Goal: Task Accomplishment & Management: Complete application form

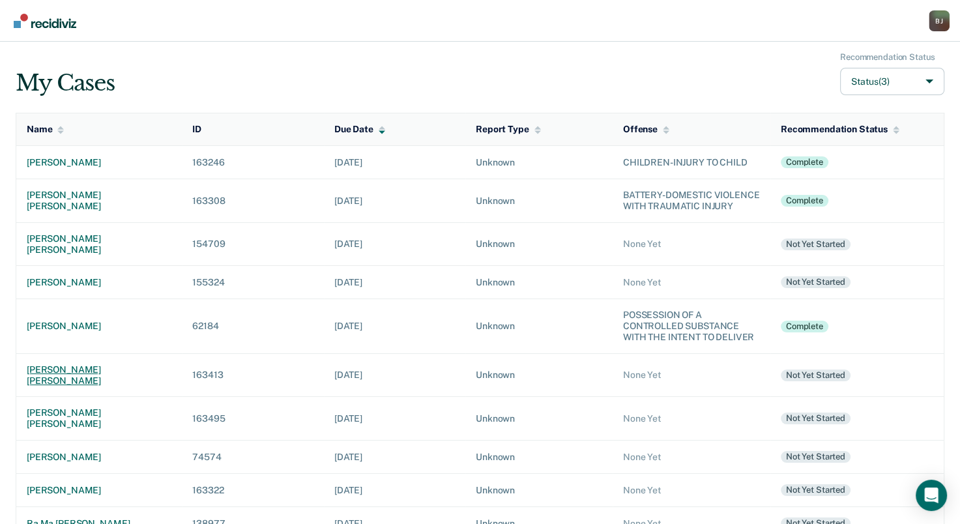
click at [94, 364] on div "[PERSON_NAME] [PERSON_NAME]" at bounding box center [99, 375] width 145 height 22
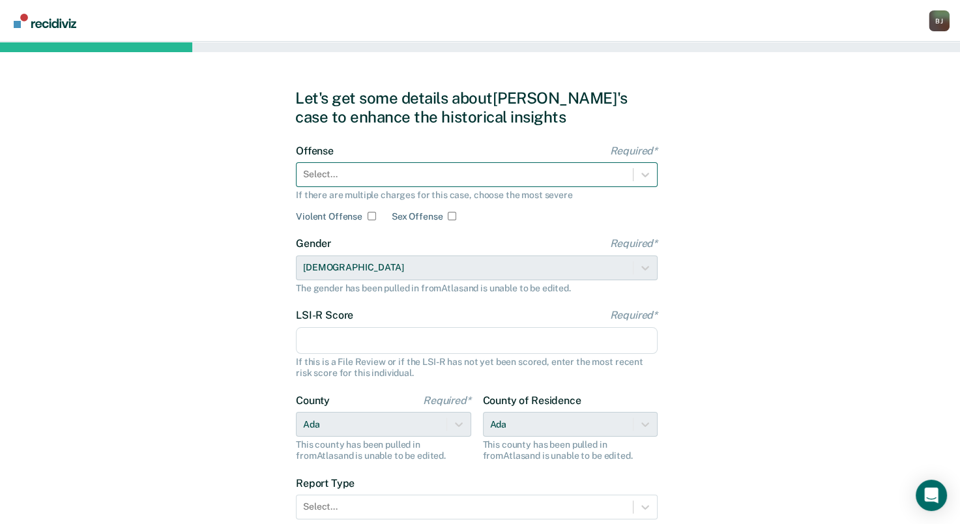
click at [457, 177] on div at bounding box center [464, 174] width 323 height 14
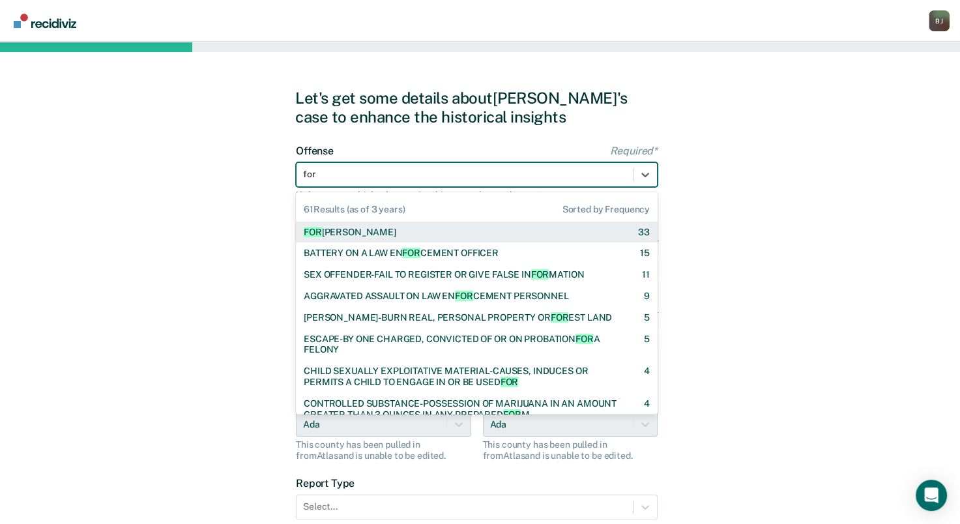
type input "forg"
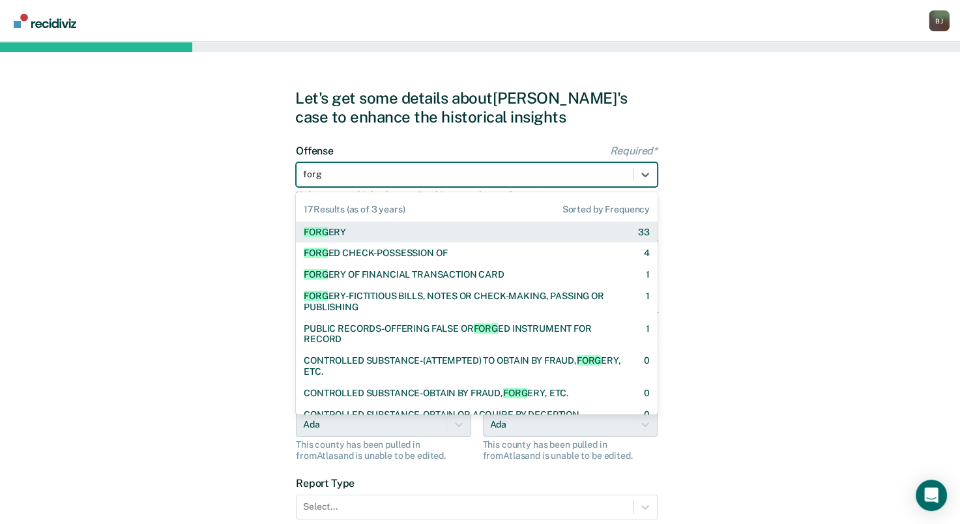
click at [409, 233] on div "FORG ERY 33" at bounding box center [477, 232] width 346 height 11
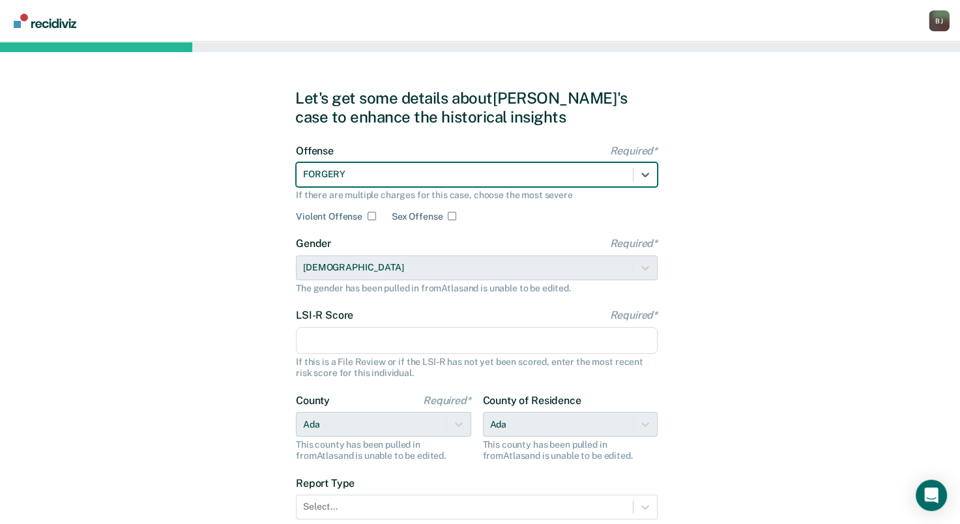
click at [360, 339] on input "LSI-R Score Required*" at bounding box center [477, 340] width 362 height 27
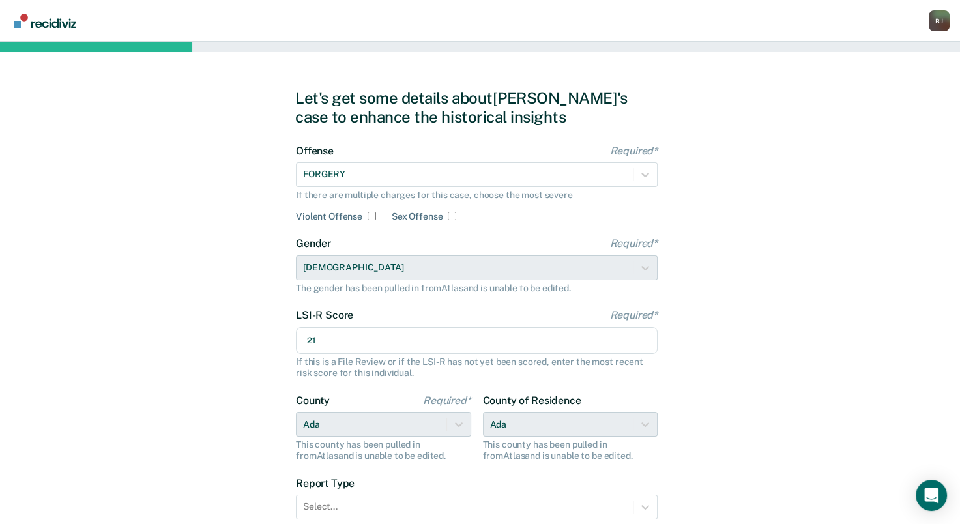
type input "2"
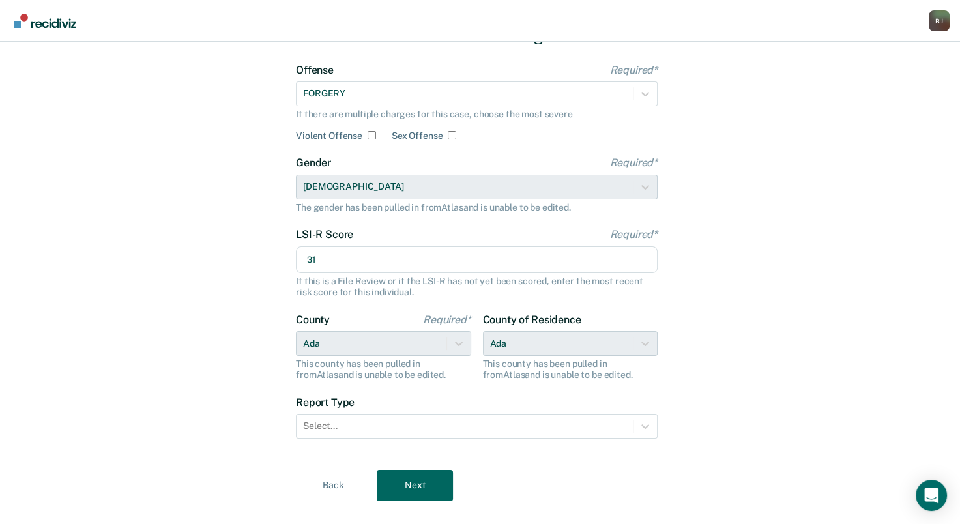
scroll to position [104, 0]
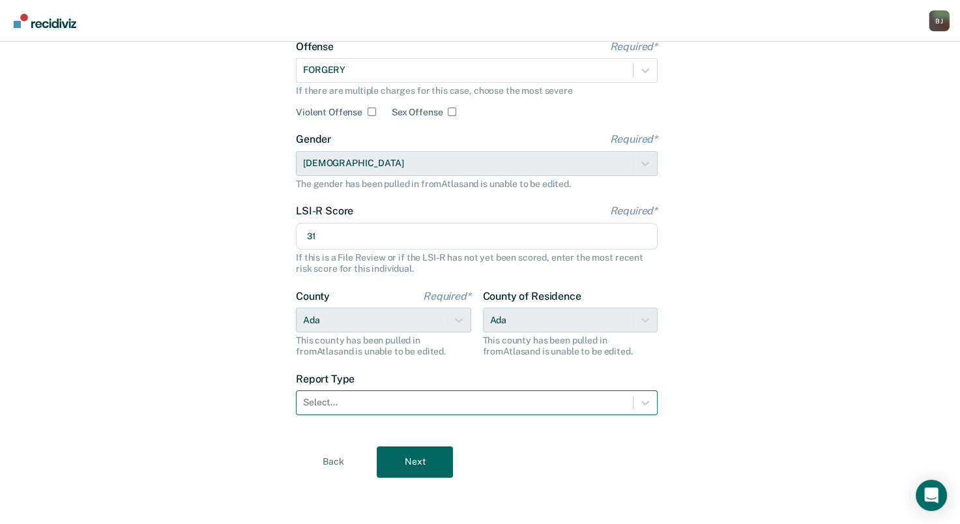
type input "31"
click at [420, 396] on div at bounding box center [464, 403] width 323 height 14
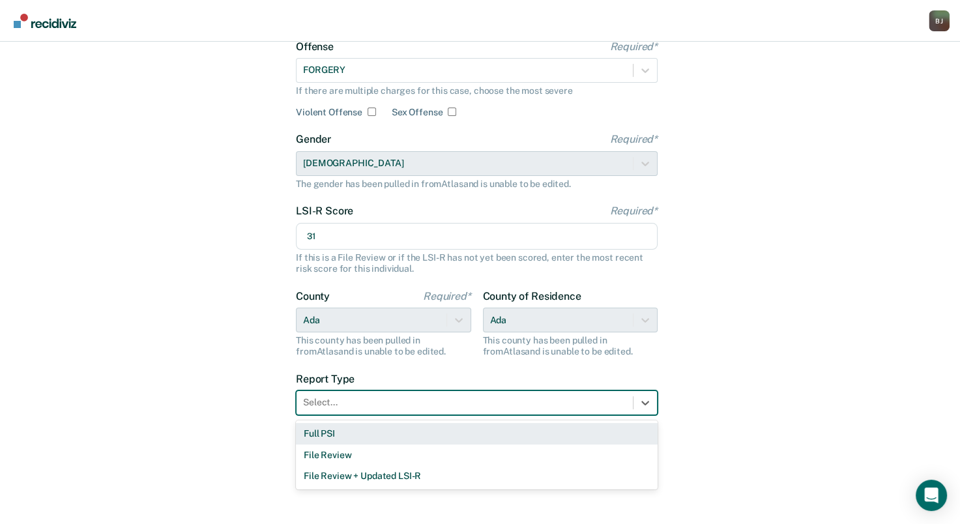
click at [378, 435] on div "Full PSI" at bounding box center [477, 434] width 362 height 22
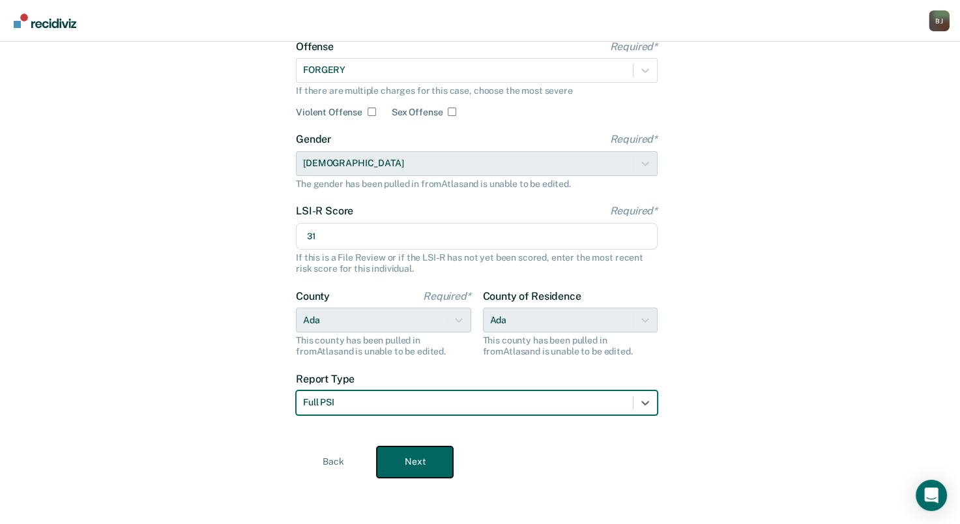
drag, startPoint x: 437, startPoint y: 467, endPoint x: 589, endPoint y: 371, distance: 179.7
click at [437, 466] on button "Next" at bounding box center [415, 461] width 76 height 31
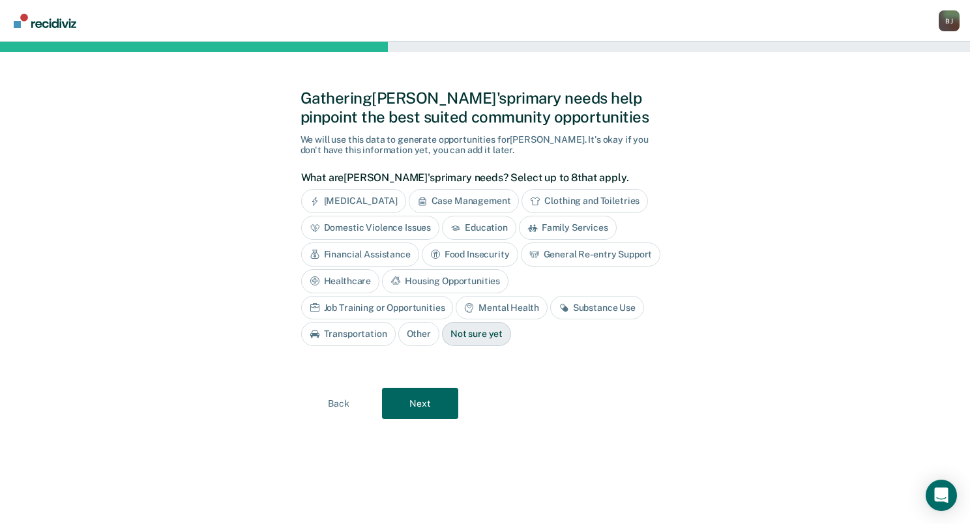
click at [550, 308] on div "Substance Use" at bounding box center [597, 308] width 94 height 24
click at [475, 276] on div "Housing Opportunities" at bounding box center [445, 281] width 126 height 24
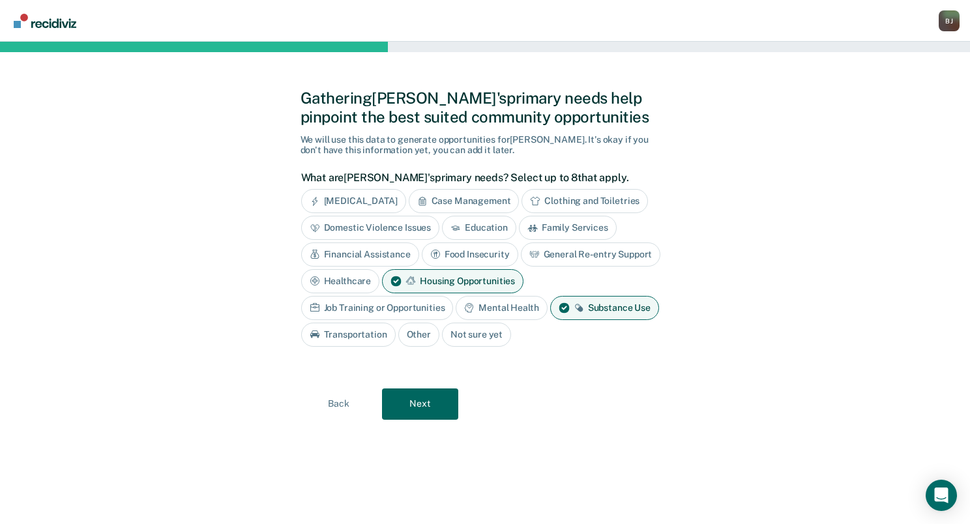
click at [552, 255] on div "General Re-entry Support" at bounding box center [591, 254] width 140 height 24
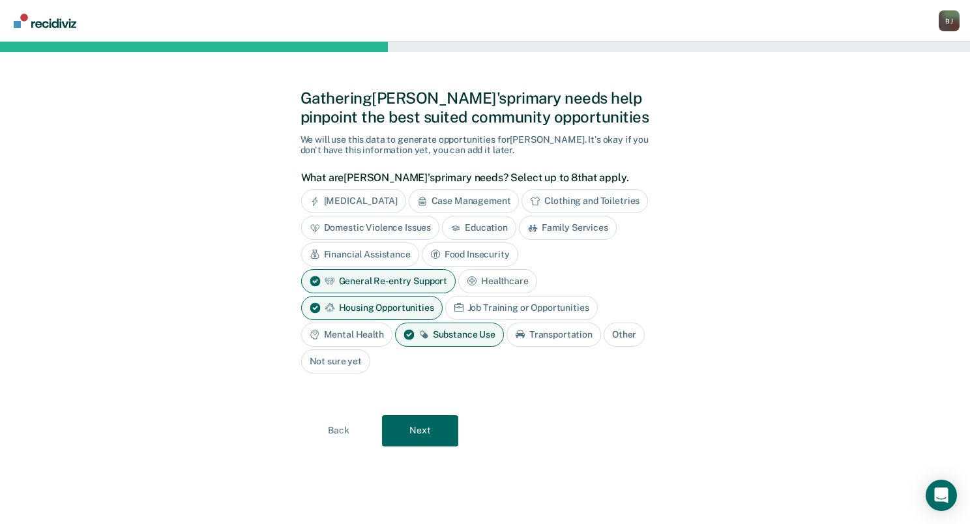
click at [366, 336] on div "Mental Health" at bounding box center [346, 335] width 91 height 24
click at [396, 255] on div "Financial Assistance" at bounding box center [360, 254] width 118 height 24
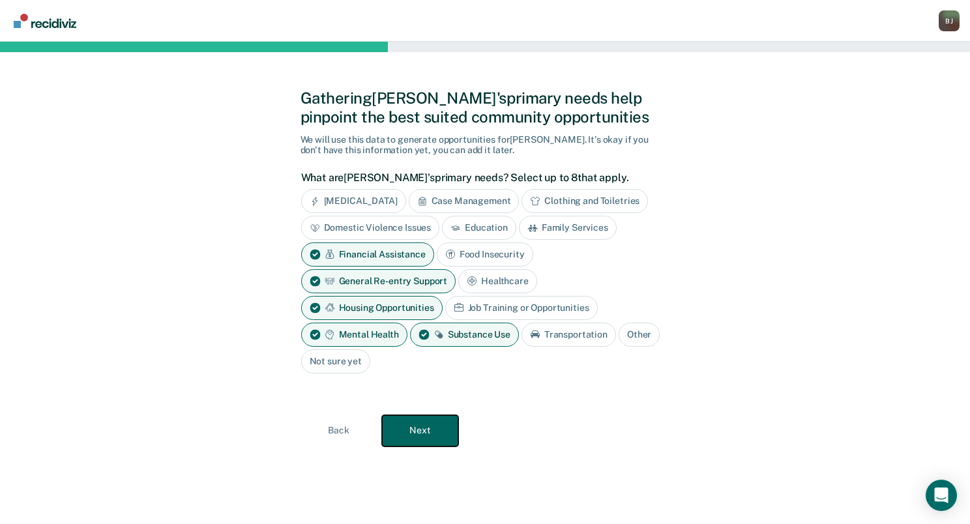
click at [435, 424] on button "Next" at bounding box center [420, 430] width 76 height 31
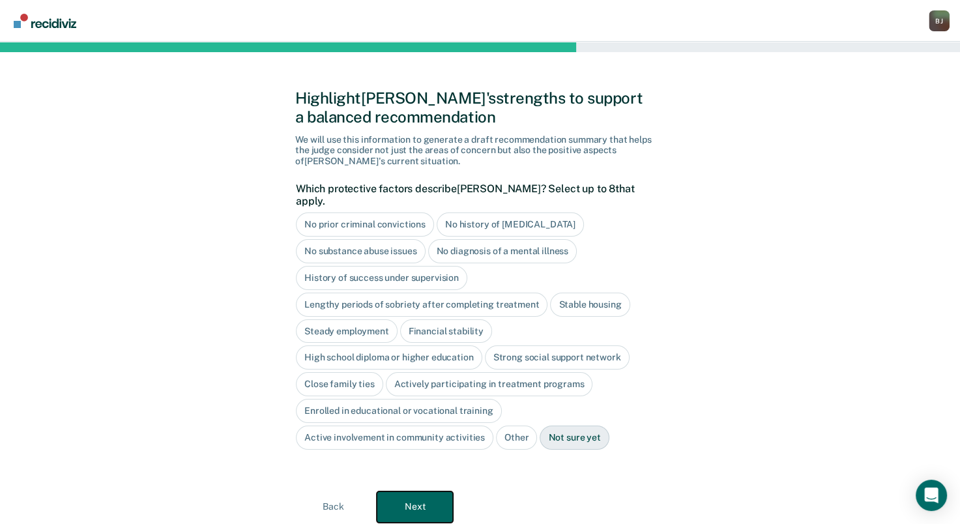
click at [423, 495] on button "Next" at bounding box center [415, 506] width 76 height 31
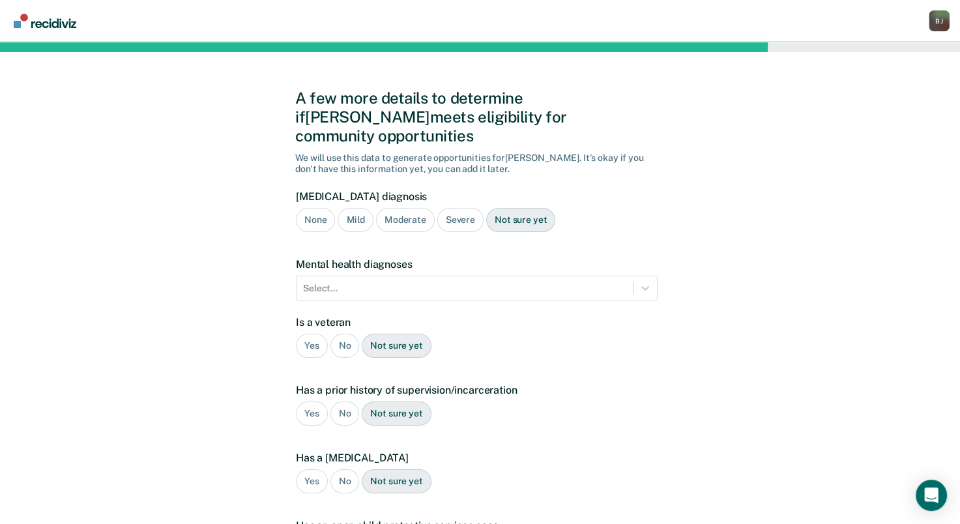
click at [353, 211] on div "Mild" at bounding box center [355, 220] width 35 height 24
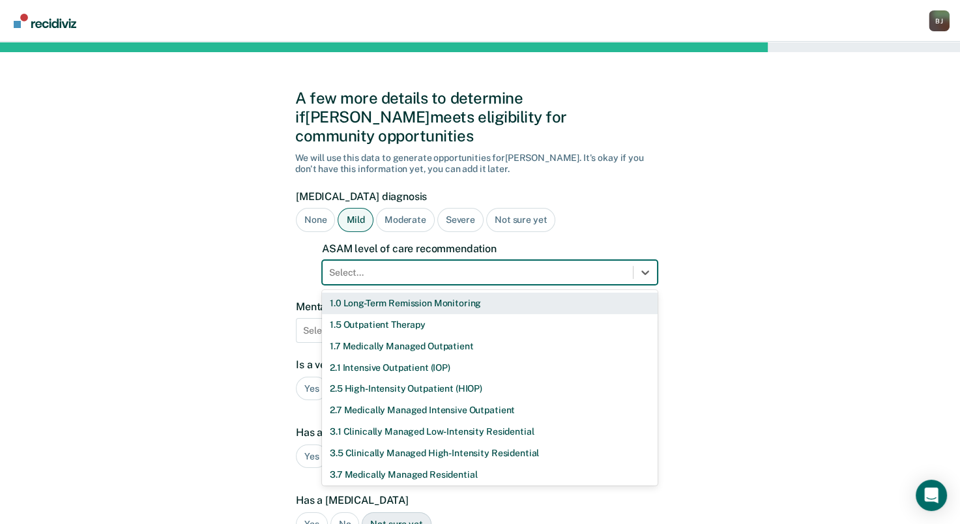
click at [399, 266] on div at bounding box center [477, 273] width 297 height 14
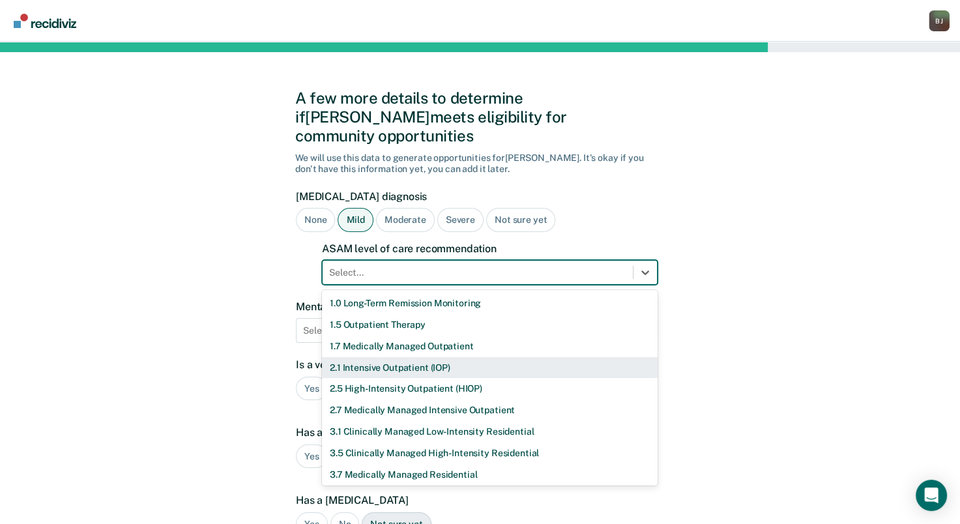
click at [381, 357] on div "2.1 Intensive Outpatient (IOP)" at bounding box center [490, 368] width 336 height 22
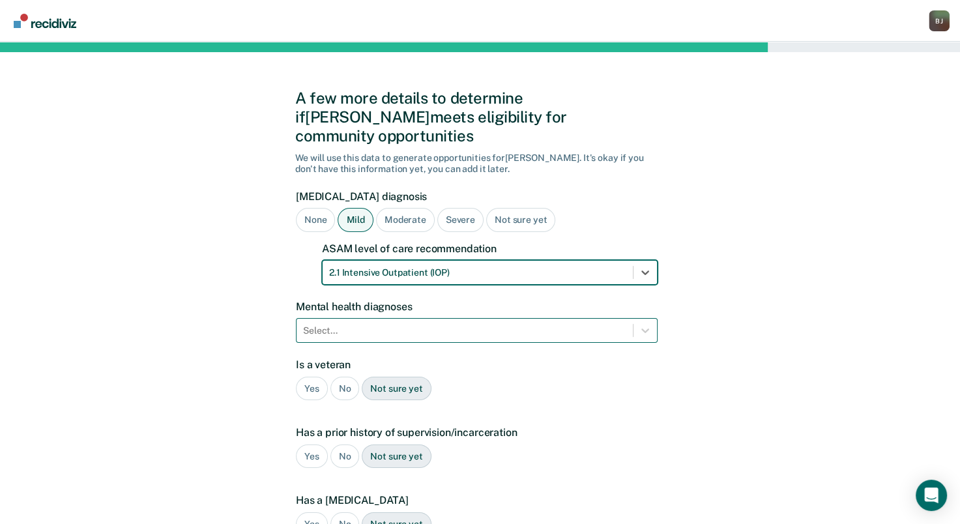
click at [373, 321] on div "Select..." at bounding box center [465, 330] width 336 height 19
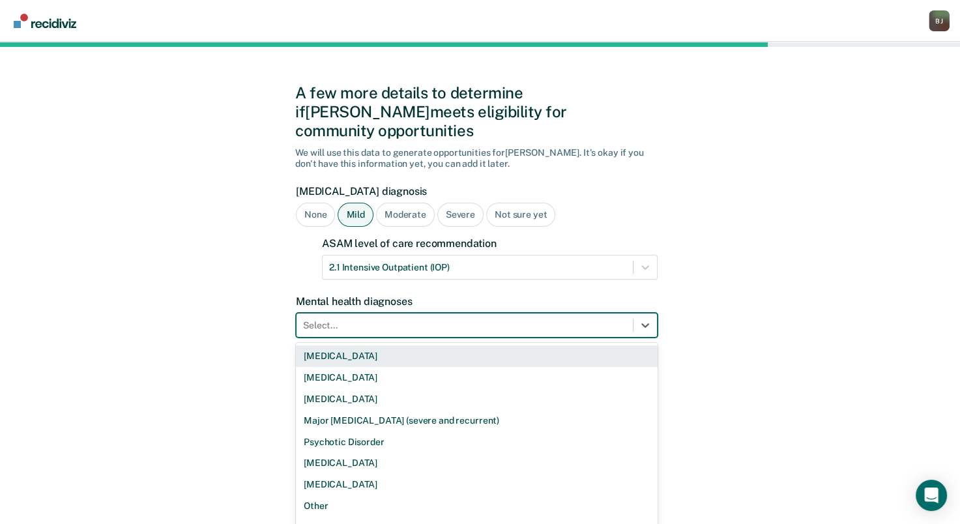
scroll to position [6, 0]
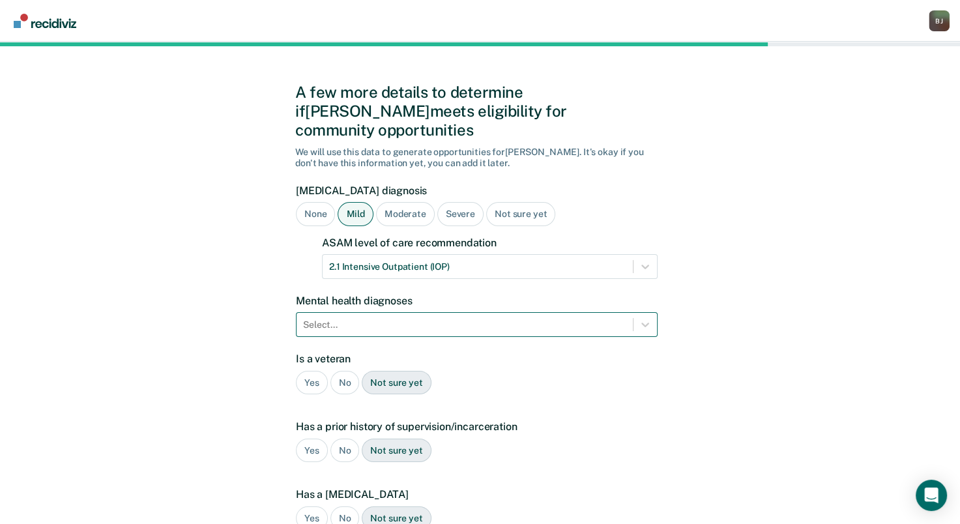
click at [491, 318] on div at bounding box center [464, 325] width 323 height 14
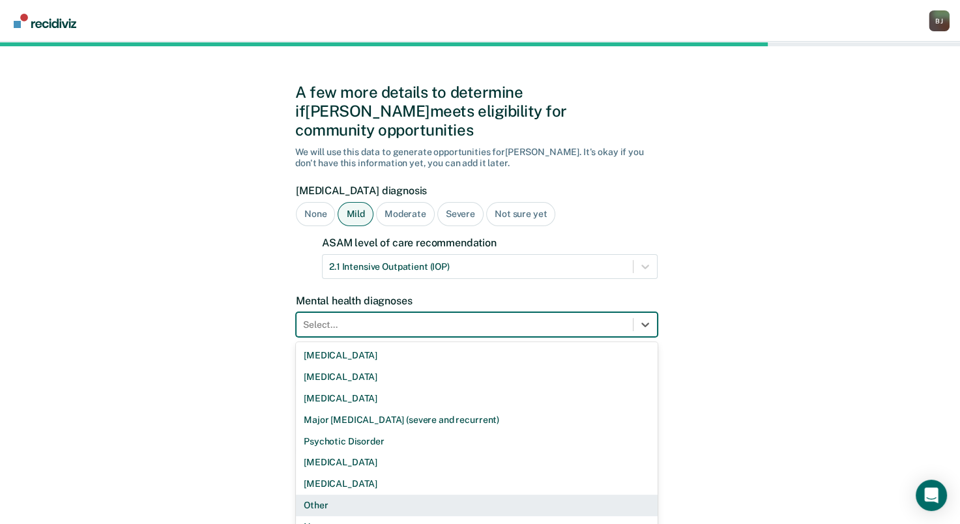
click at [383, 495] on div "Other" at bounding box center [477, 506] width 362 height 22
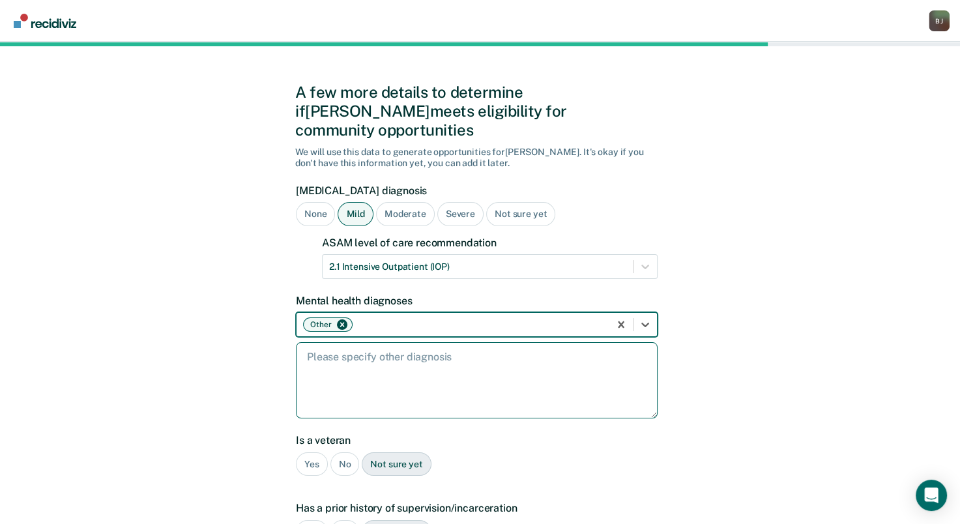
click at [412, 355] on textarea at bounding box center [477, 380] width 362 height 76
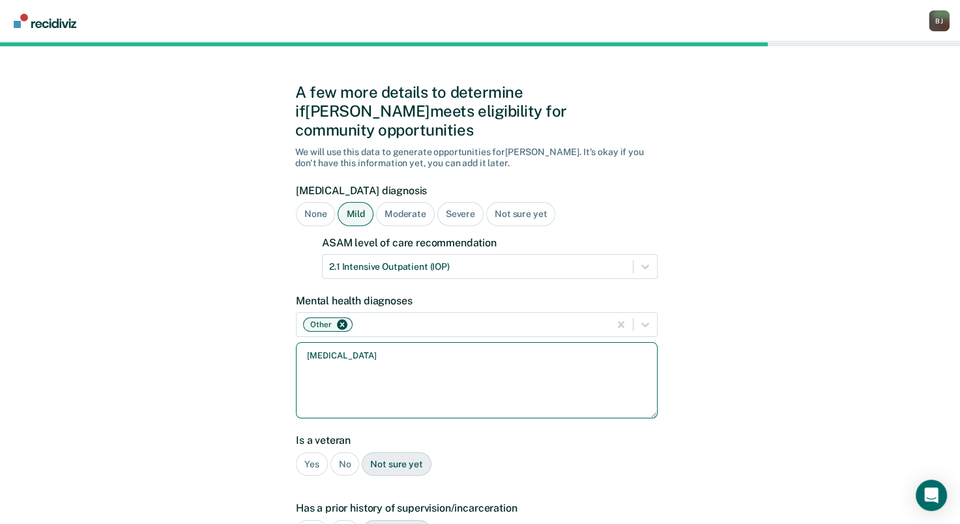
scroll to position [224, 0]
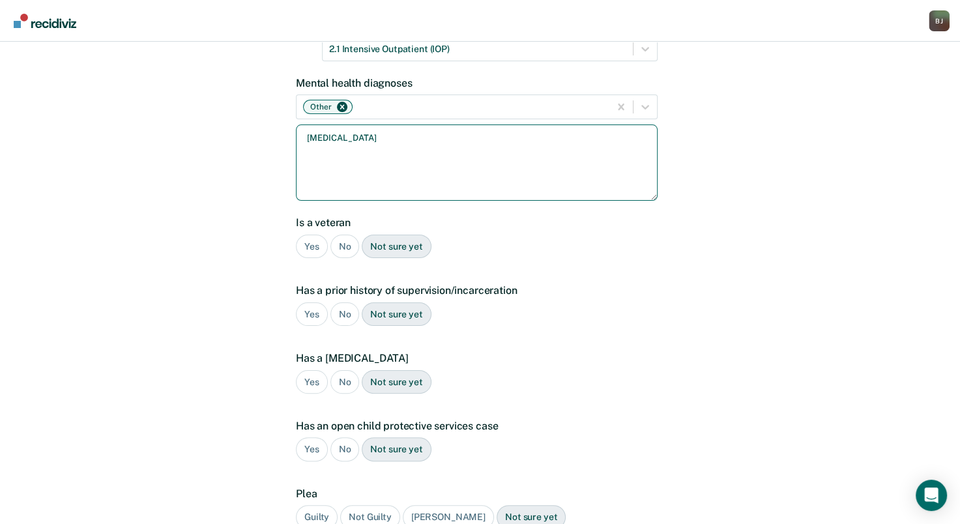
type textarea "[MEDICAL_DATA]"
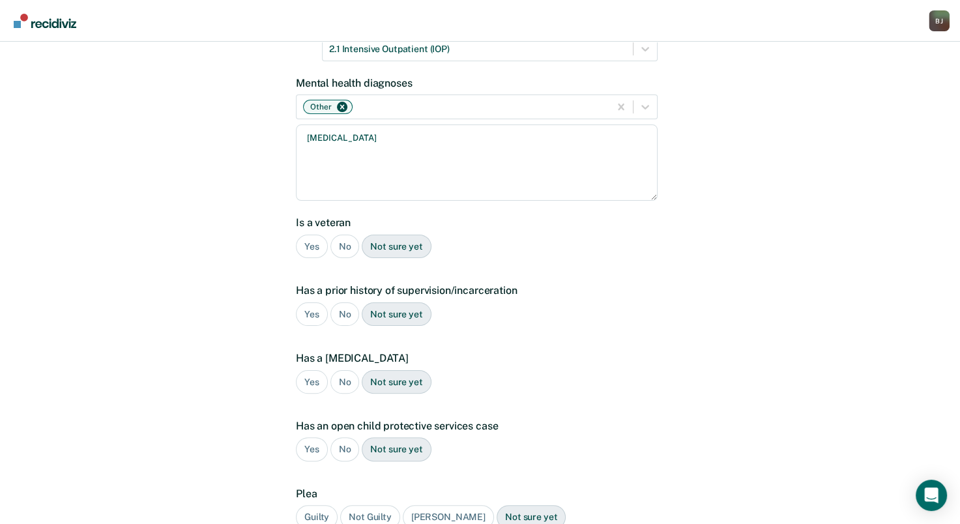
click at [345, 235] on div "No" at bounding box center [344, 247] width 29 height 24
click at [316, 302] on div "Yes" at bounding box center [312, 314] width 32 height 24
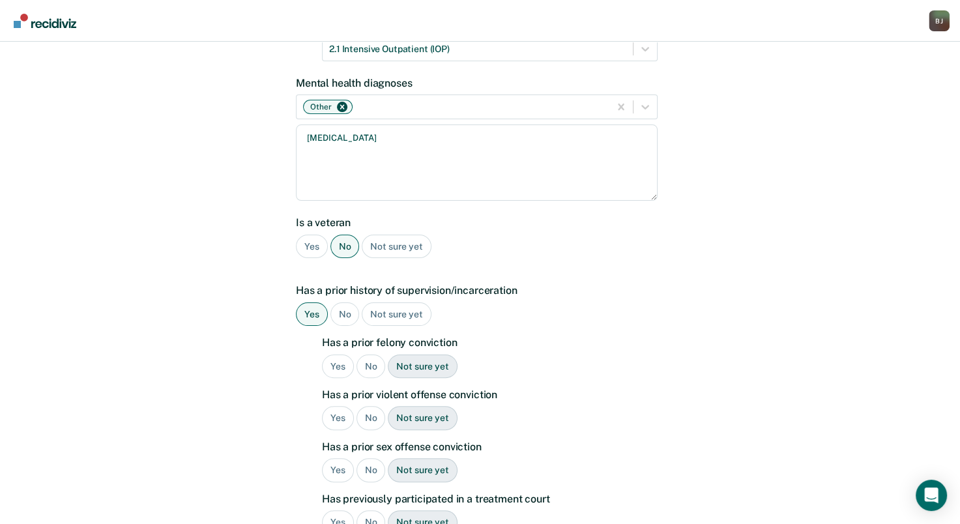
click at [363, 355] on div "No" at bounding box center [370, 367] width 29 height 24
click at [363, 406] on div "No" at bounding box center [370, 418] width 29 height 24
click at [367, 458] on div "No" at bounding box center [370, 470] width 29 height 24
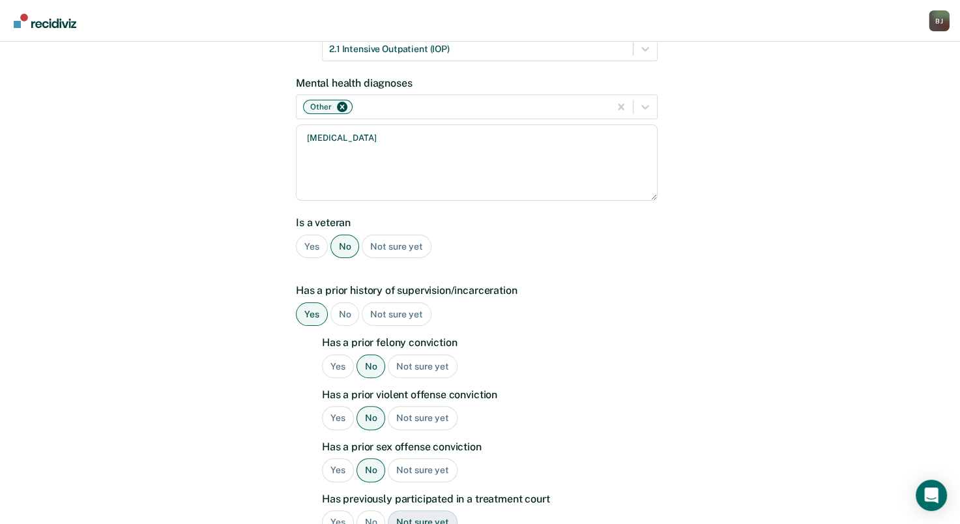
scroll to position [441, 0]
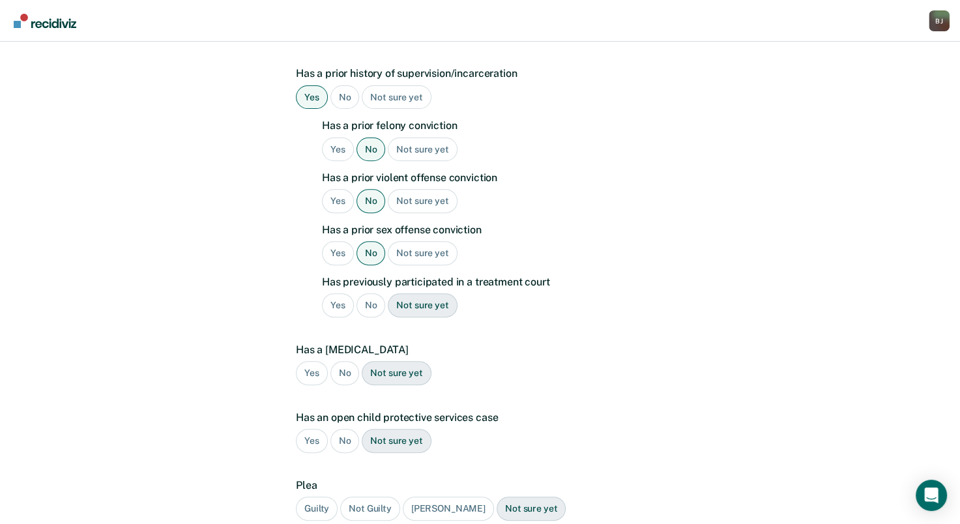
click at [368, 293] on div "No" at bounding box center [370, 305] width 29 height 24
click at [356, 361] on div "No" at bounding box center [344, 373] width 29 height 24
click at [343, 429] on div "No" at bounding box center [344, 441] width 29 height 24
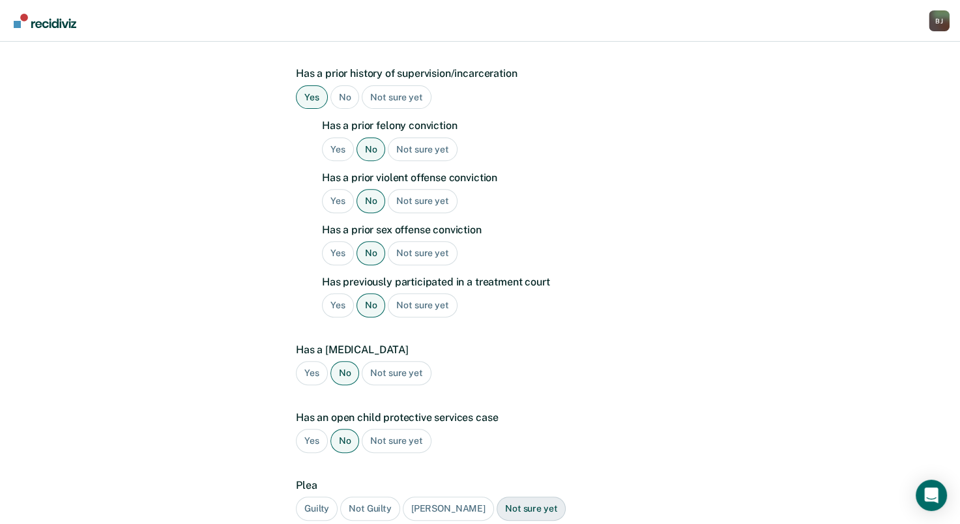
drag, startPoint x: 308, startPoint y: 492, endPoint x: 349, endPoint y: 471, distance: 46.6
click at [312, 497] on div "Guilty" at bounding box center [317, 509] width 42 height 24
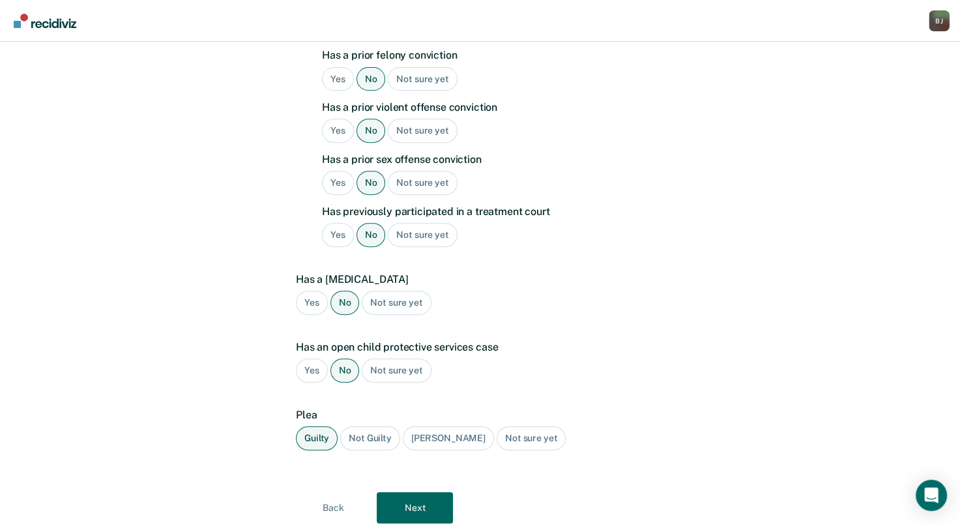
scroll to position [536, 0]
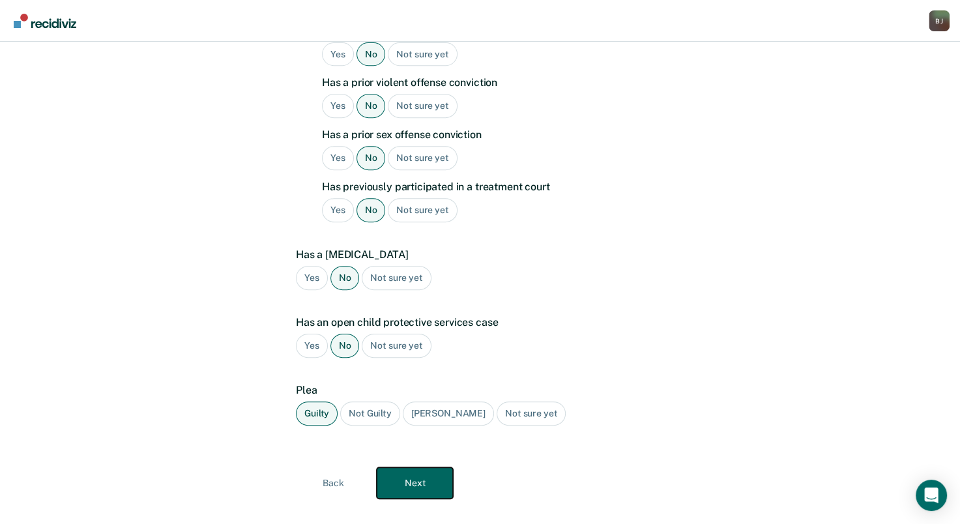
click at [439, 467] on button "Next" at bounding box center [415, 482] width 76 height 31
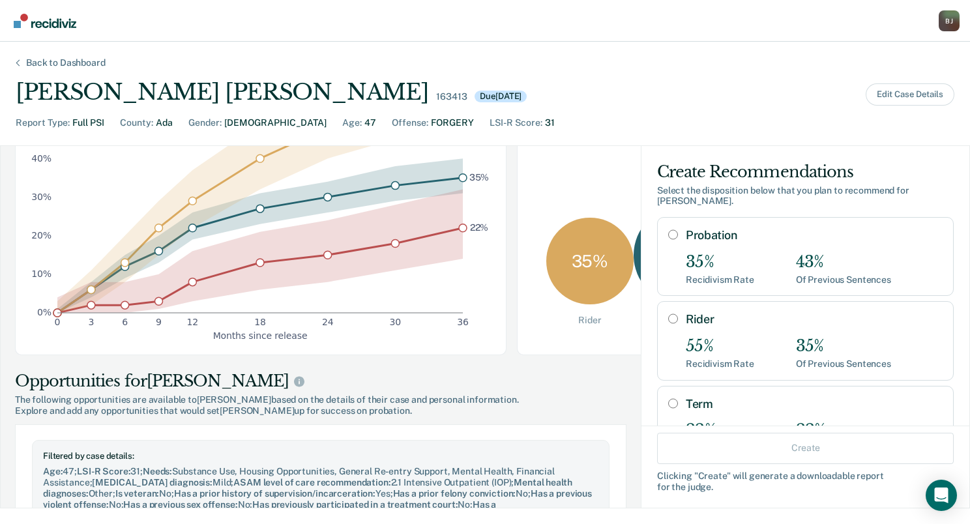
scroll to position [0, 0]
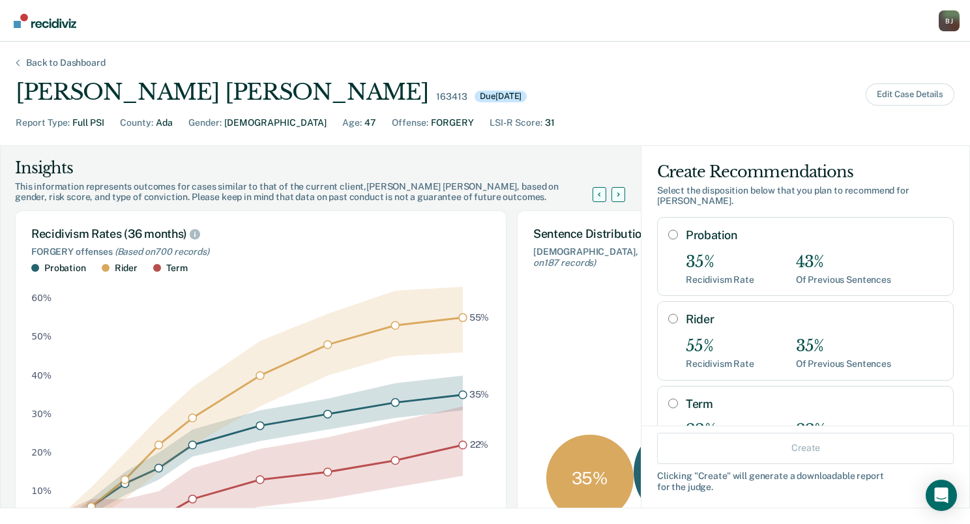
click at [833, 255] on div "43%" at bounding box center [843, 262] width 95 height 19
radio input "true"
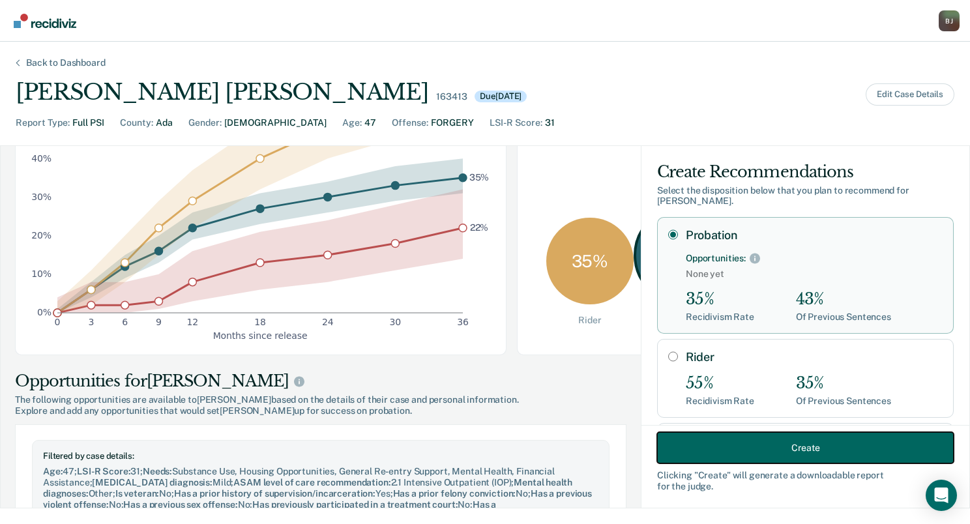
click at [746, 446] on button "Create" at bounding box center [805, 447] width 297 height 31
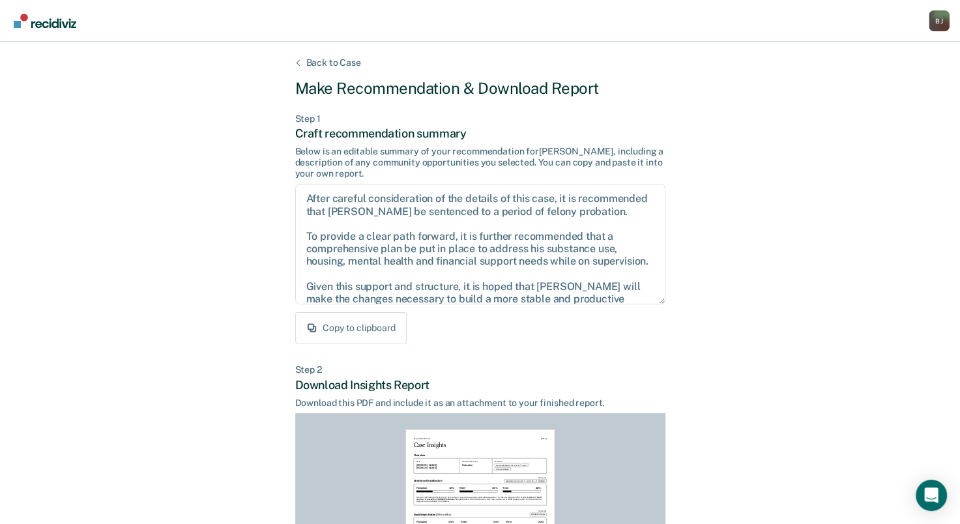
scroll to position [219, 0]
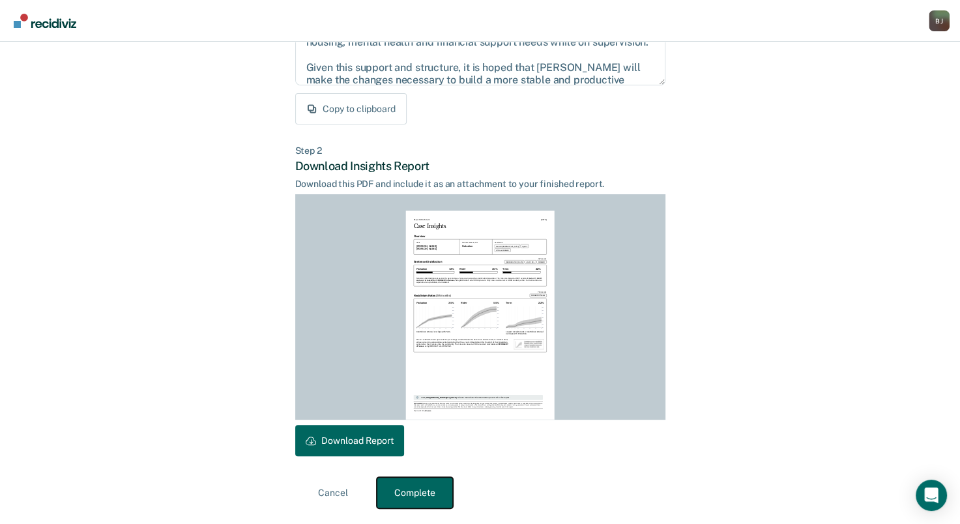
click at [431, 498] on button "Complete" at bounding box center [415, 492] width 76 height 31
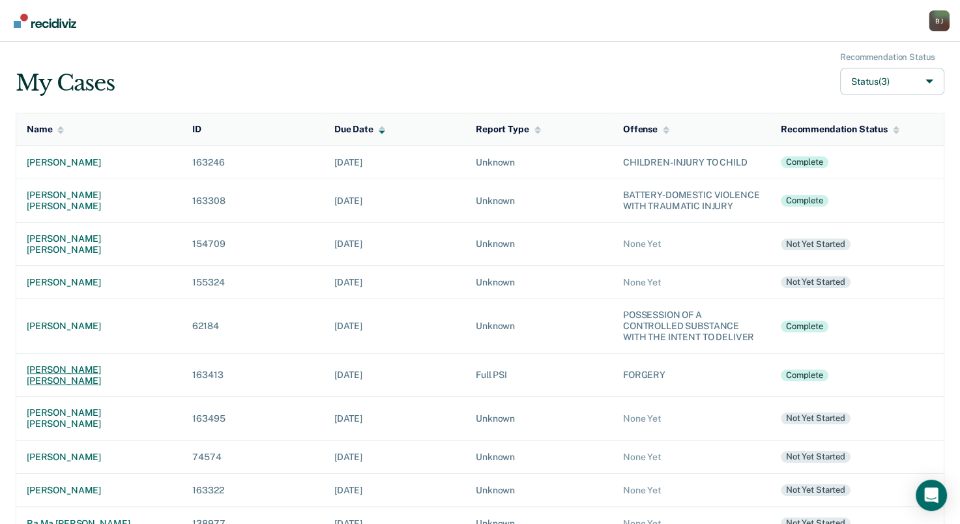
click at [67, 353] on td "[PERSON_NAME] [PERSON_NAME]" at bounding box center [99, 375] width 166 height 44
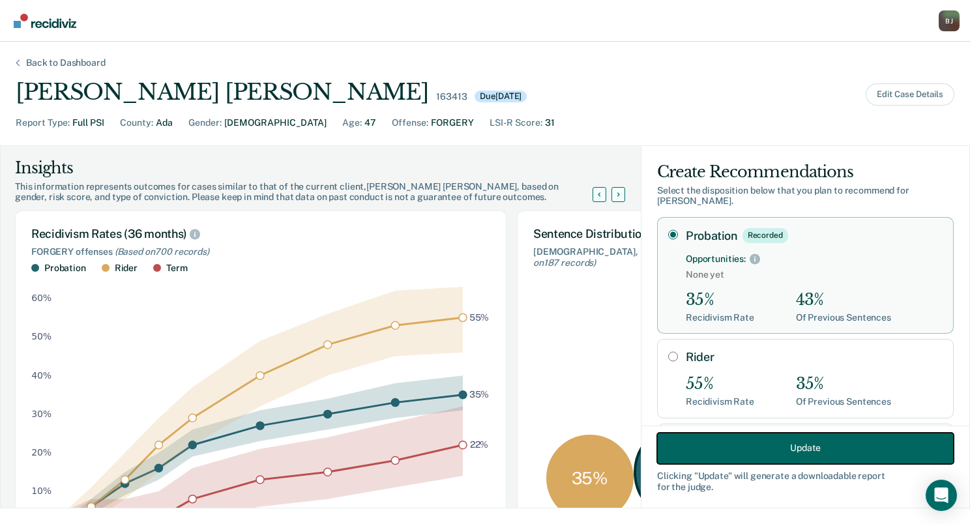
click at [696, 441] on button "Update" at bounding box center [805, 447] width 297 height 31
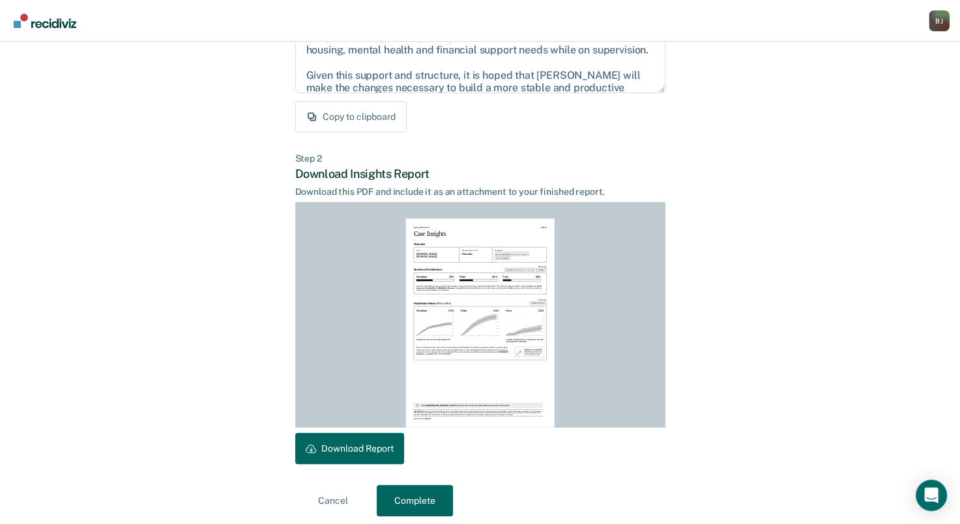
scroll to position [219, 0]
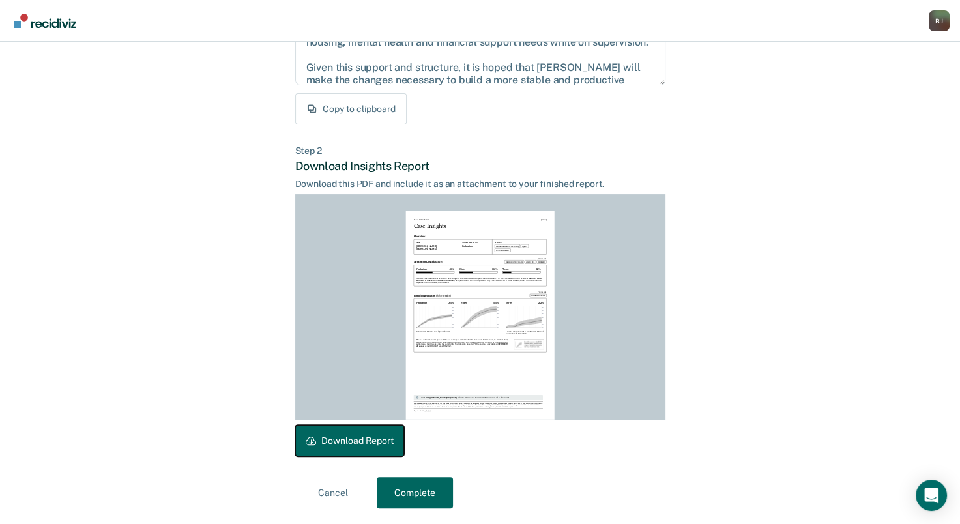
click at [333, 434] on button "Download Report" at bounding box center [349, 440] width 109 height 31
click at [429, 498] on button "Complete" at bounding box center [415, 492] width 76 height 31
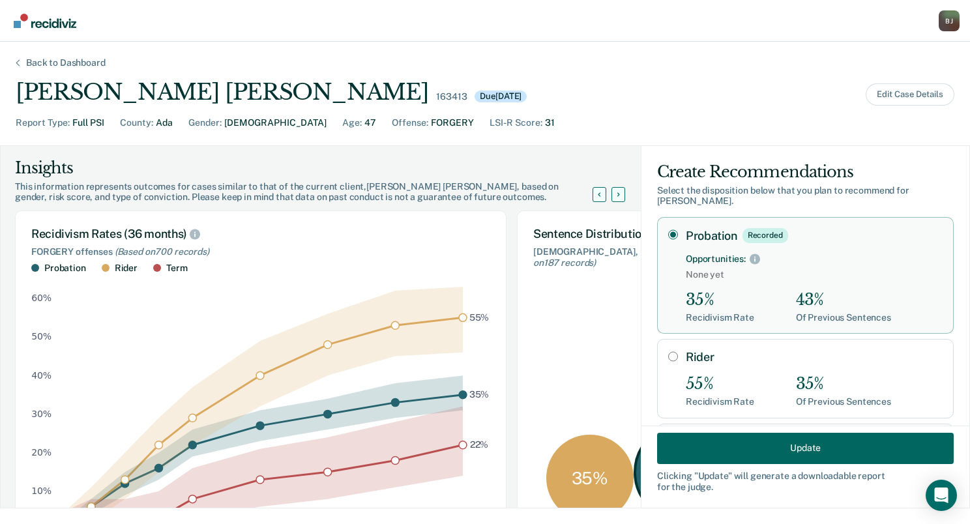
click at [65, 70] on div "Back to Dashboard [PERSON_NAME] [PERSON_NAME] 163413 Due [DATE] Edit Case Detai…" at bounding box center [485, 283] width 970 height 482
click at [72, 65] on div "Back to Dashboard" at bounding box center [65, 62] width 111 height 11
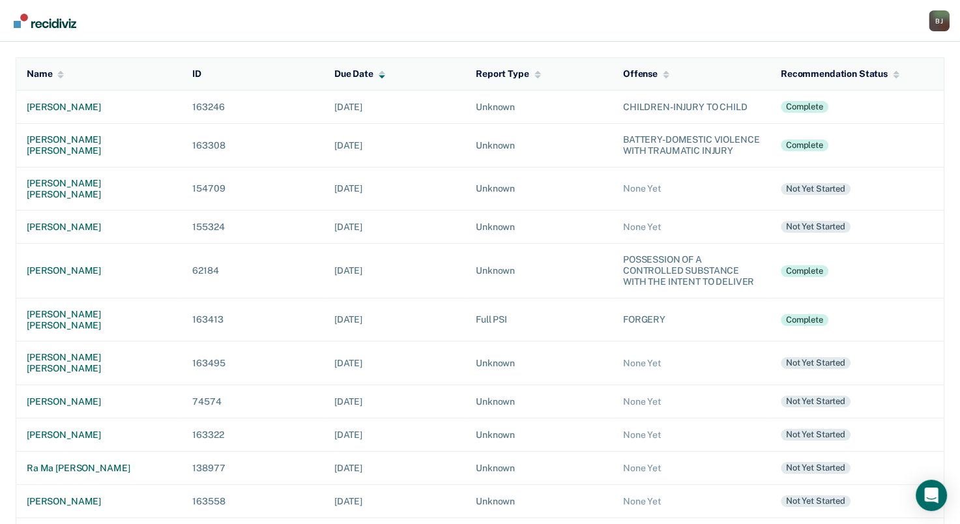
scroll to position [94, 0]
